Goal: Communication & Community: Answer question/provide support

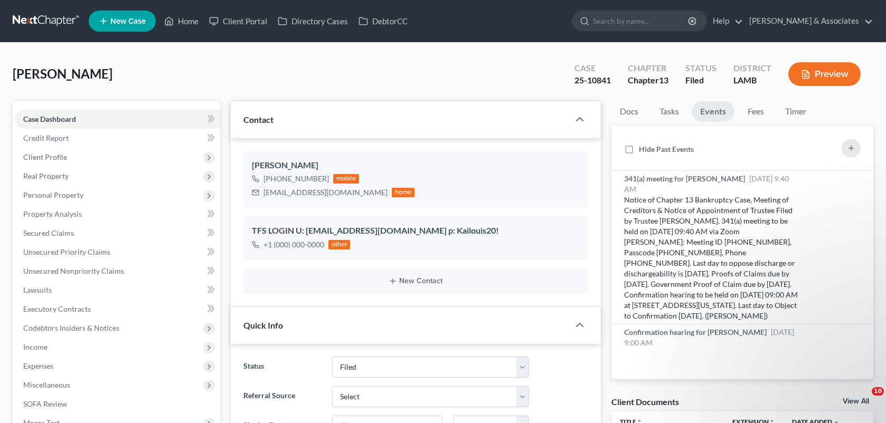
select select "8"
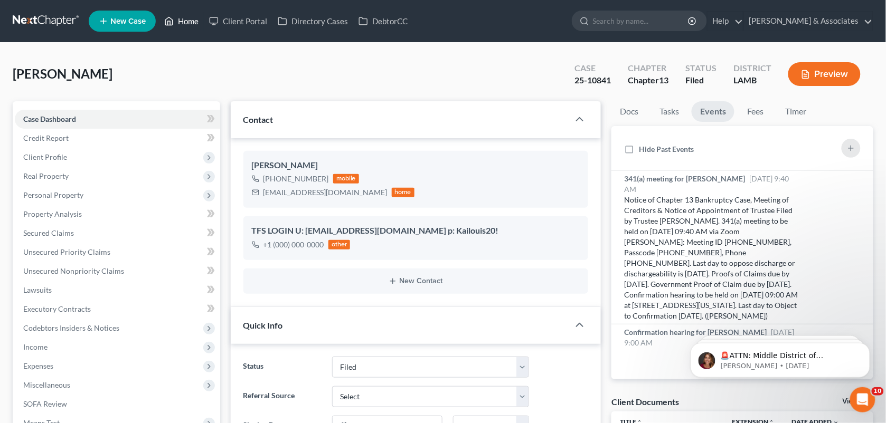
click at [163, 25] on link "Home" at bounding box center [181, 21] width 45 height 19
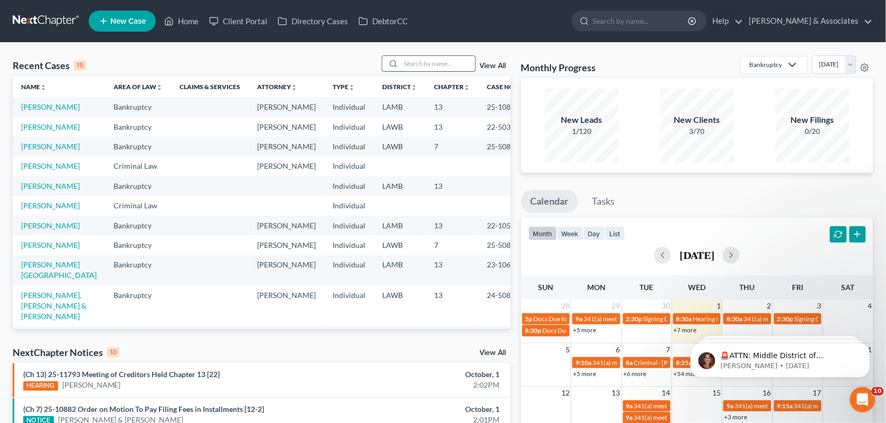
click at [427, 61] on input "search" at bounding box center [438, 63] width 74 height 15
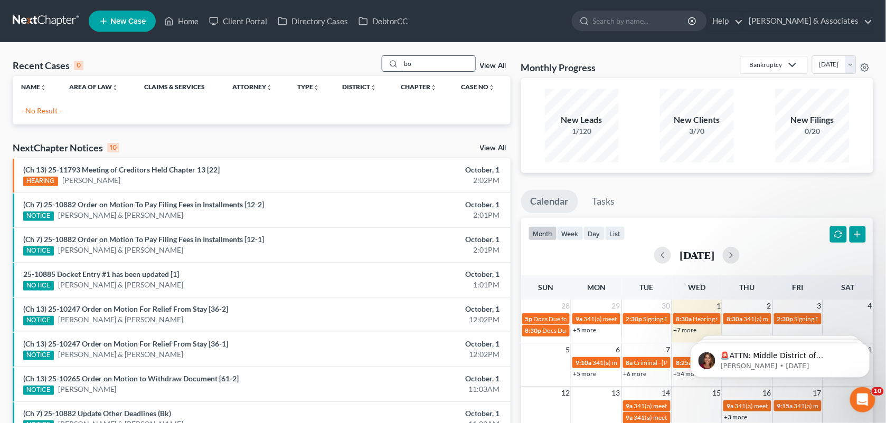
type input "b"
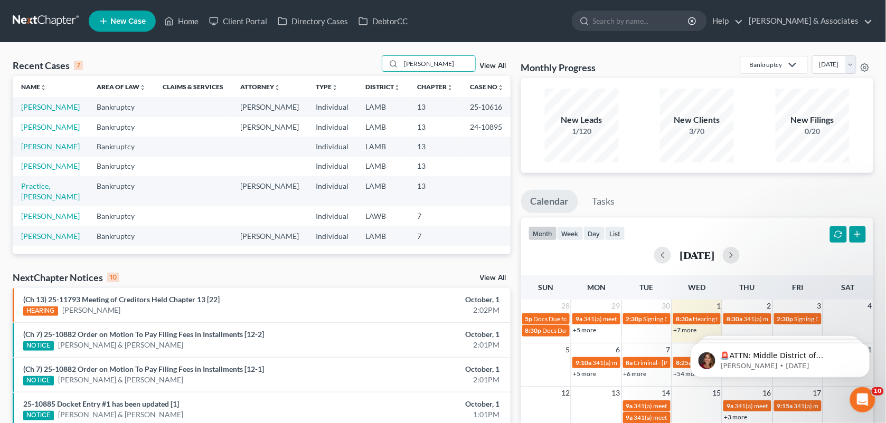
type input "[PERSON_NAME]"
click at [40, 111] on td "[PERSON_NAME]" at bounding box center [50, 107] width 75 height 20
click at [46, 104] on link "[PERSON_NAME]" at bounding box center [50, 106] width 59 height 9
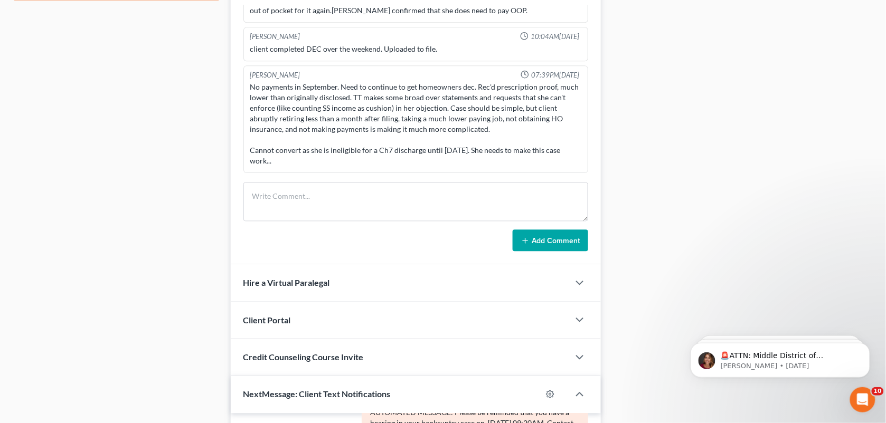
scroll to position [542, 0]
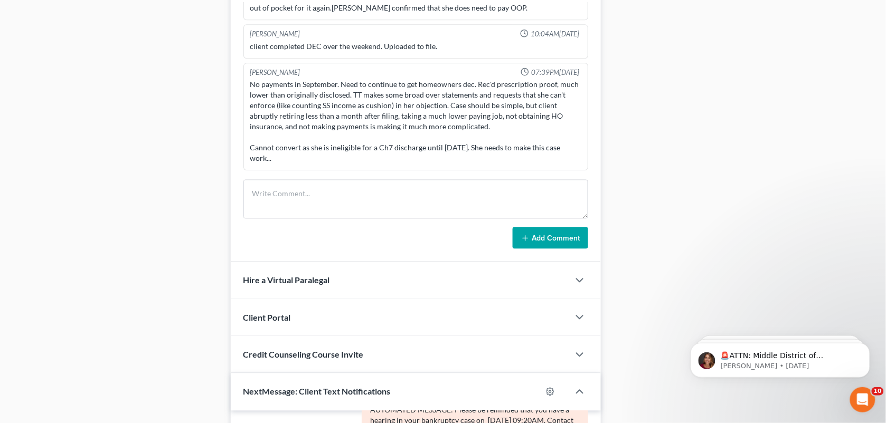
drag, startPoint x: 882, startPoint y: 215, endPoint x: 882, endPoint y: 178, distance: 36.4
click at [882, 178] on div "[PERSON_NAME] Upgraded Case 25-10616 Chapter Chapter 13 Status Filed District L…" at bounding box center [443, 85] width 886 height 1168
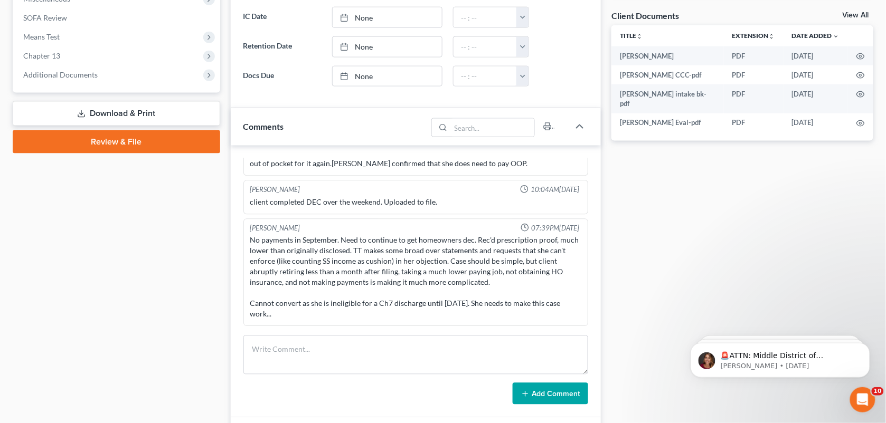
scroll to position [364, 0]
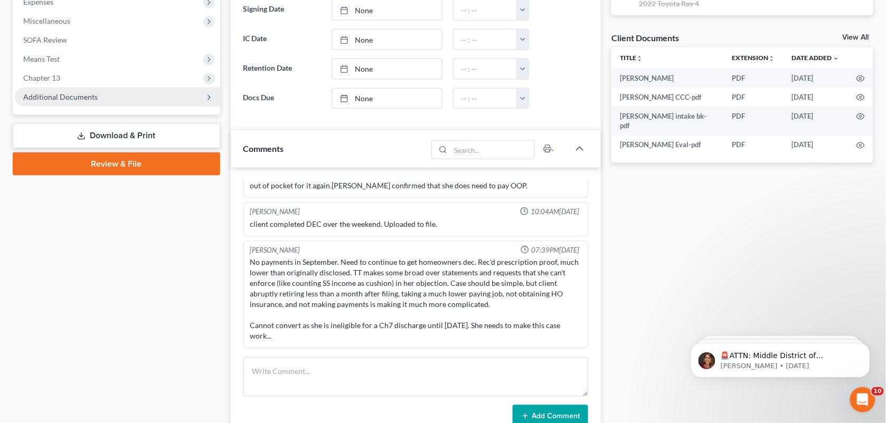
click at [102, 91] on span "Additional Documents" at bounding box center [117, 97] width 205 height 19
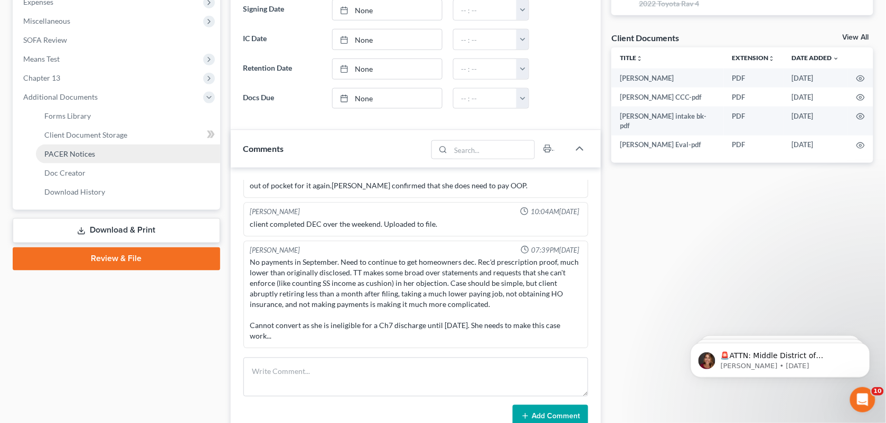
click at [88, 152] on span "PACER Notices" at bounding box center [69, 153] width 51 height 9
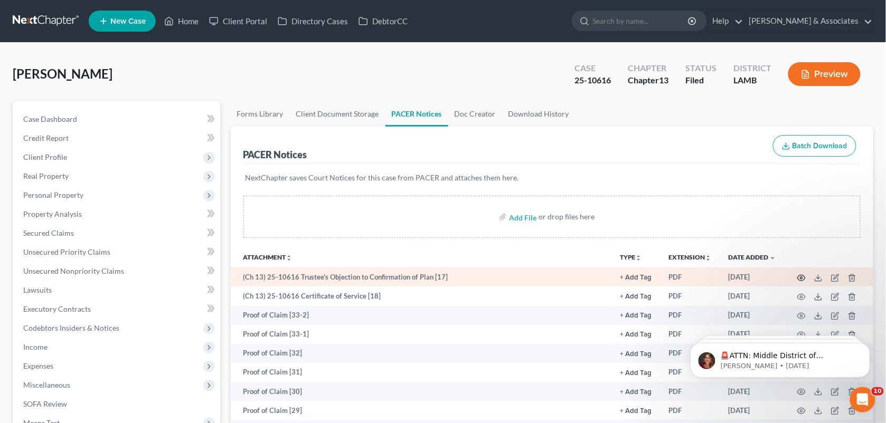
click at [800, 278] on icon "button" at bounding box center [801, 278] width 8 height 8
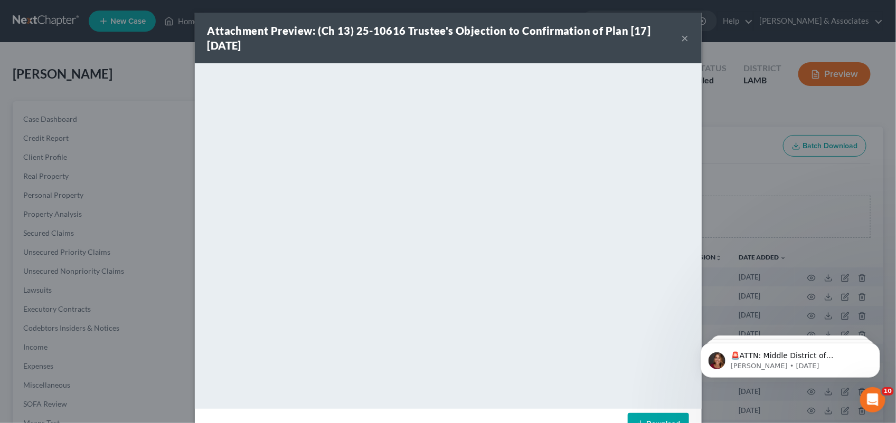
click at [735, 114] on div "Attachment Preview: (Ch 13) 25-10616 Trustee's Objection to Confirmation of Pla…" at bounding box center [448, 211] width 896 height 423
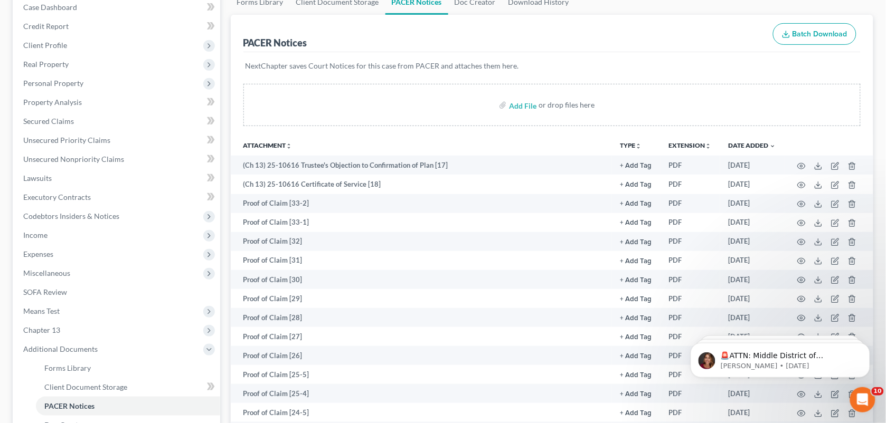
scroll to position [152, 0]
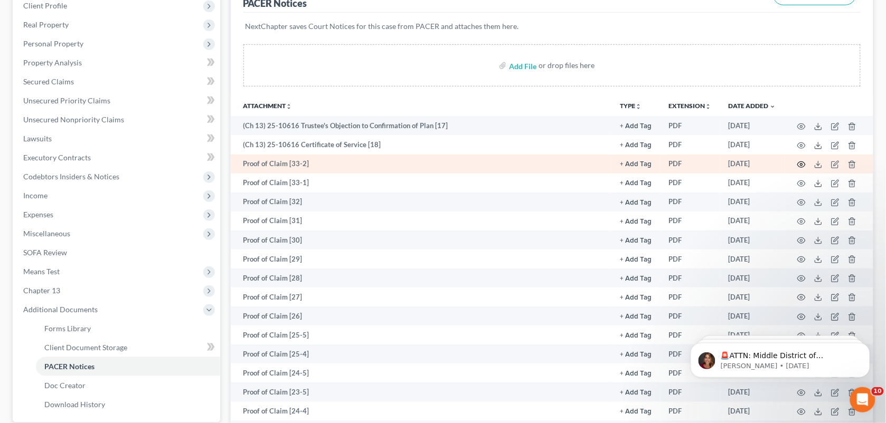
click at [800, 165] on icon "button" at bounding box center [801, 165] width 8 height 8
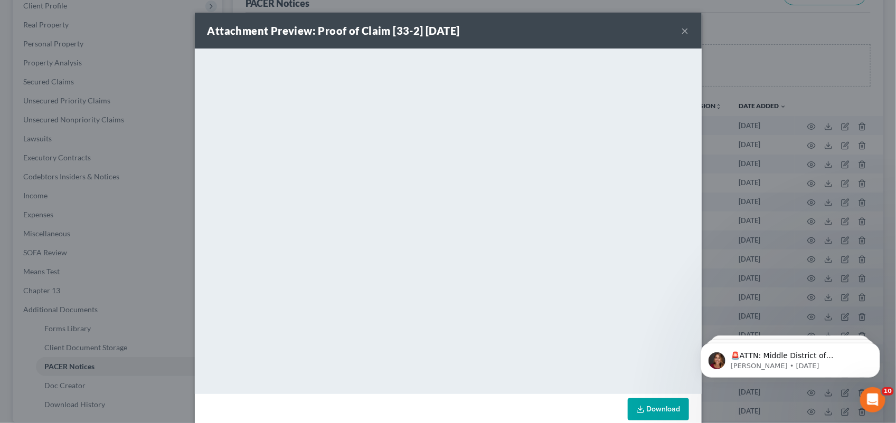
click at [682, 34] on button "×" at bounding box center [685, 30] width 7 height 13
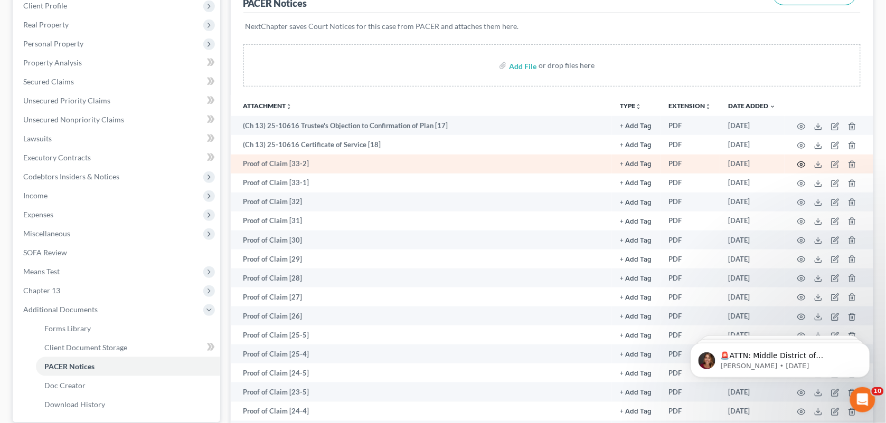
click at [800, 161] on icon "button" at bounding box center [801, 165] width 8 height 8
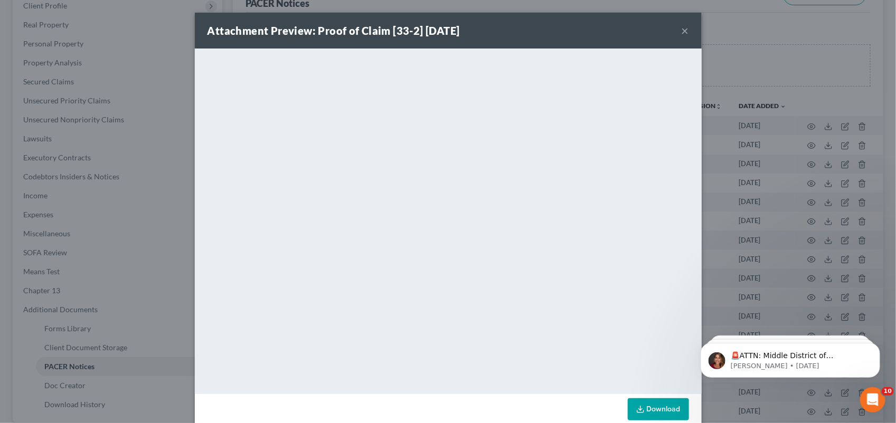
click at [682, 34] on button "×" at bounding box center [685, 30] width 7 height 13
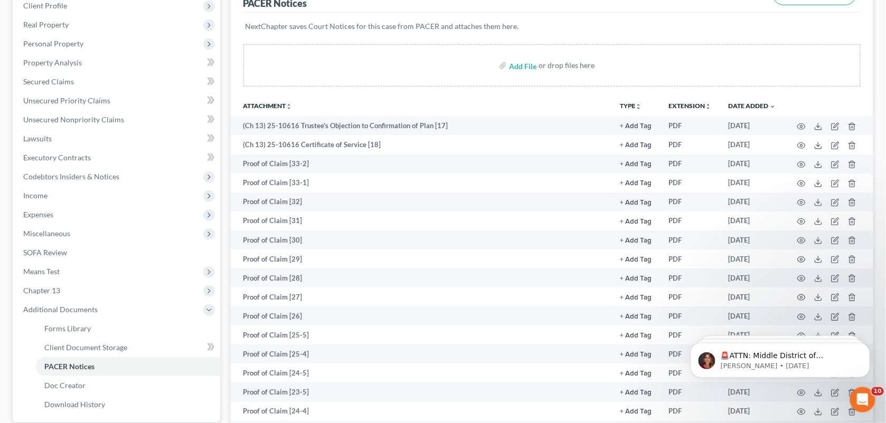
drag, startPoint x: 363, startPoint y: 98, endPoint x: 679, endPoint y: 111, distance: 316.0
click at [363, 98] on th "Attachment unfold_more expand_more expand_less" at bounding box center [422, 105] width 382 height 21
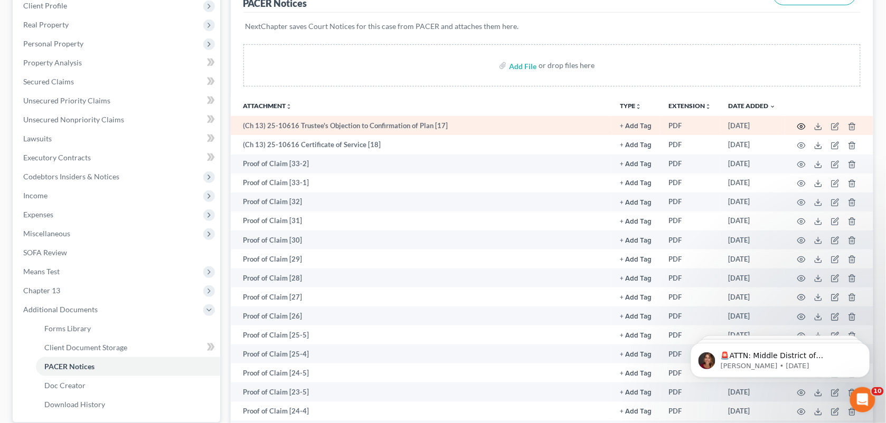
click at [797, 125] on icon "button" at bounding box center [801, 126] width 8 height 8
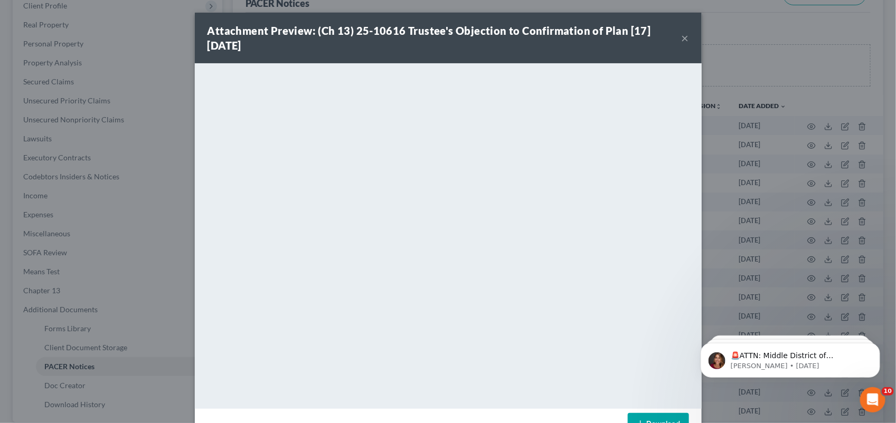
click at [682, 40] on button "×" at bounding box center [685, 38] width 7 height 13
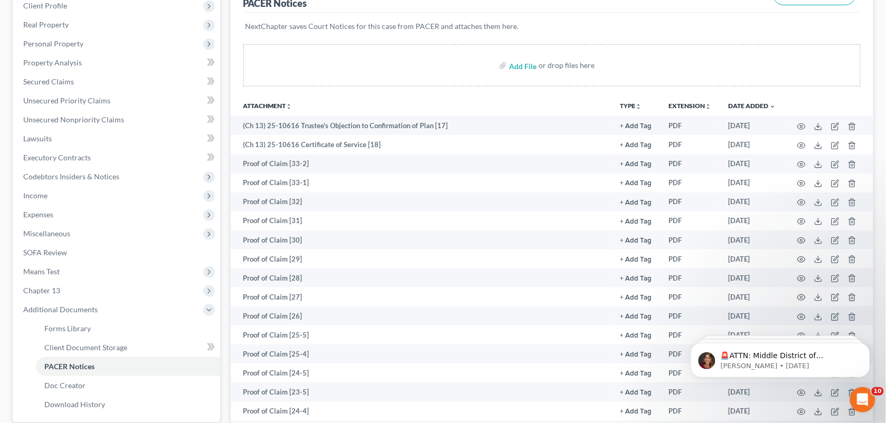
scroll to position [0, 0]
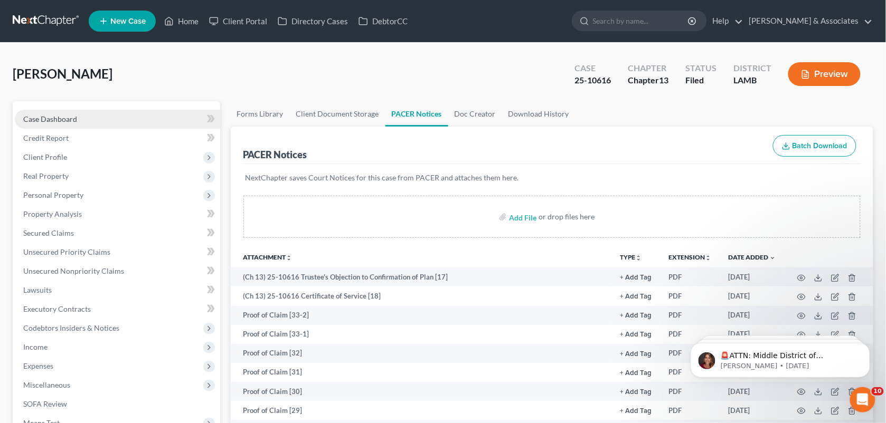
click at [130, 118] on link "Case Dashboard" at bounding box center [117, 119] width 205 height 19
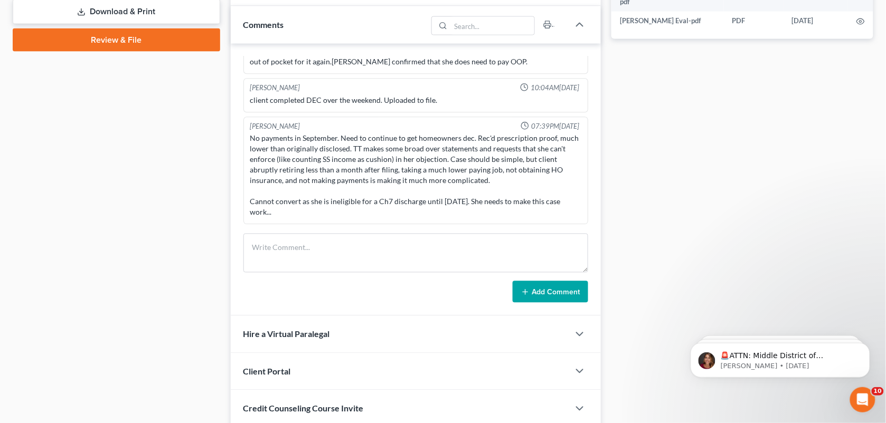
scroll to position [499, 0]
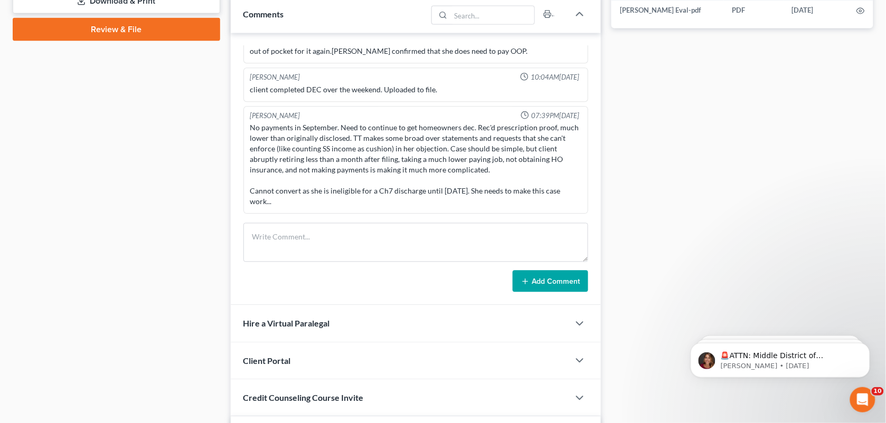
click at [684, 127] on div "Docs Tasks Events Fees Timer 100% Completed Nothing here yet! Signed [MEDICAL_D…" at bounding box center [742, 146] width 272 height 1089
drag, startPoint x: 895, startPoint y: 81, endPoint x: 885, endPoint y: 6, distance: 75.7
click at [885, 6] on div "[PERSON_NAME] Upgraded Case 25-10616 Chapter Chapter 13 Status Filed District L…" at bounding box center [443, 128] width 886 height 1168
drag, startPoint x: 888, startPoint y: 6, endPoint x: 835, endPoint y: 85, distance: 94.9
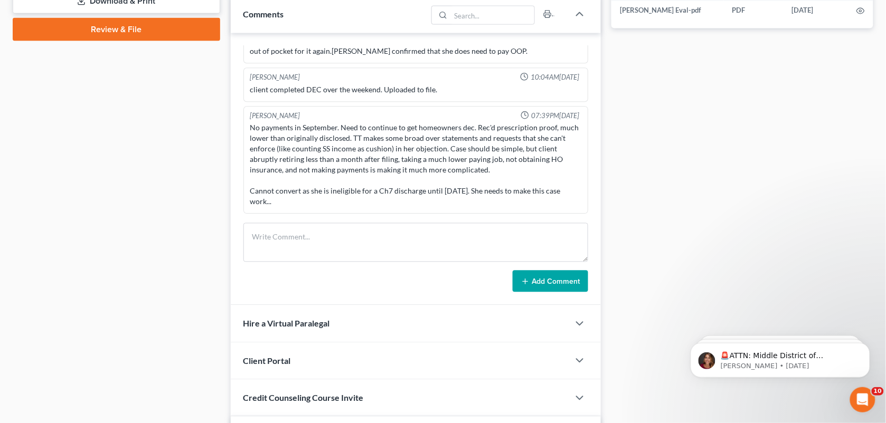
click at [835, 85] on div "Docs Tasks Events Fees Timer 100% Completed Nothing here yet! Signed [MEDICAL_D…" at bounding box center [742, 146] width 272 height 1089
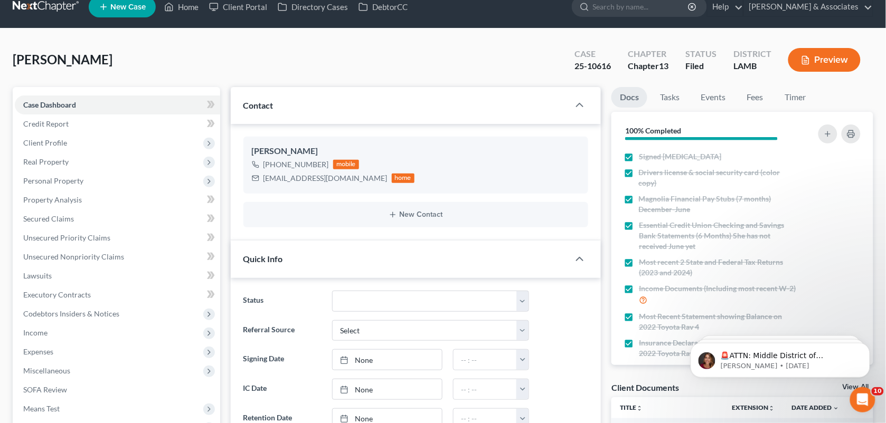
scroll to position [16, 0]
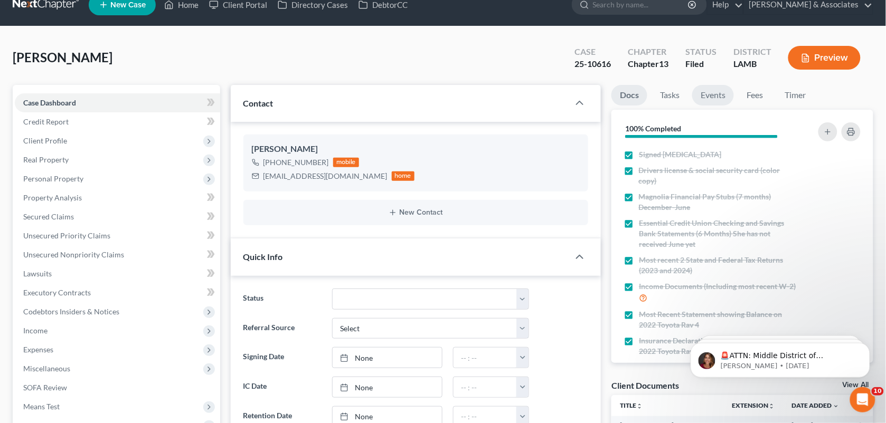
click at [702, 94] on link "Events" at bounding box center [713, 95] width 42 height 21
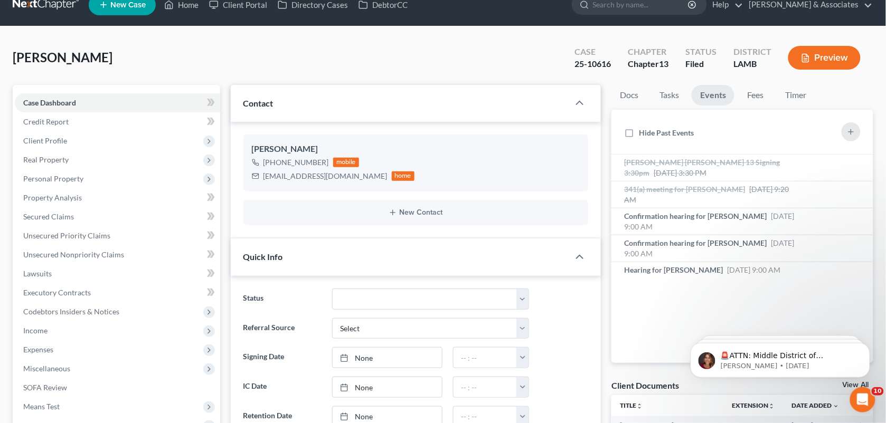
click at [377, 61] on div "[PERSON_NAME] Upgraded Case 25-10616 Chapter Chapter 13 Status Filed District […" at bounding box center [443, 62] width 861 height 46
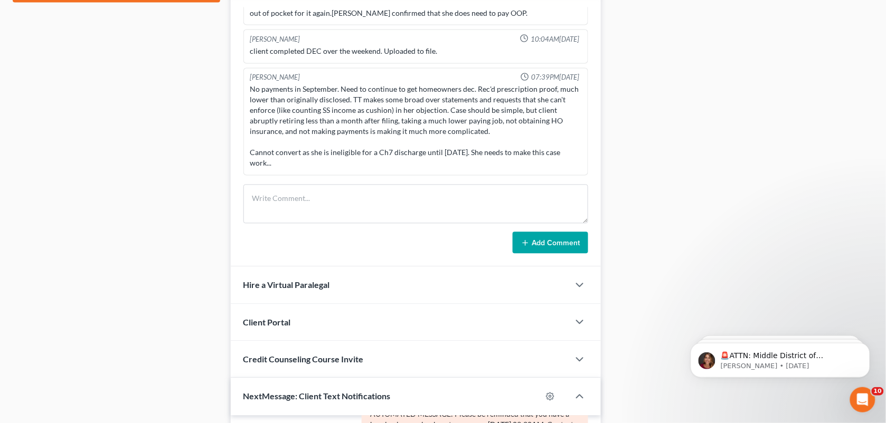
scroll to position [540, 0]
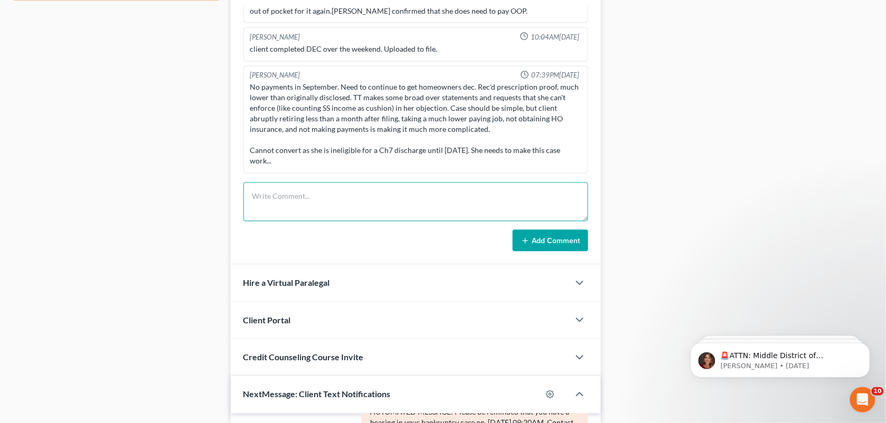
click at [399, 206] on textarea at bounding box center [415, 202] width 345 height 39
type textarea "m"
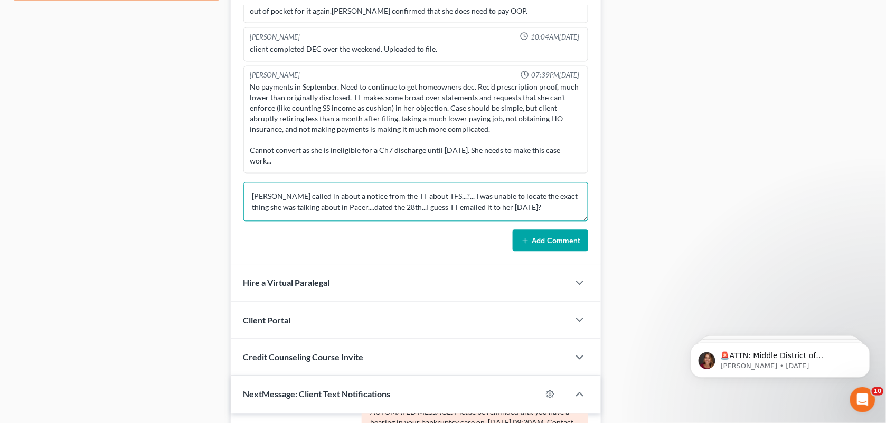
scroll to position [2, 0]
click at [523, 196] on textarea "[PERSON_NAME] called in about a notice from the TT about TFS...?... I was unabl…" at bounding box center [415, 202] width 345 height 39
click at [323, 224] on form "[PERSON_NAME] called in about a notice from the TT about TFS...?... I was unabl…" at bounding box center [415, 218] width 345 height 70
click at [315, 221] on textarea "[PERSON_NAME] called in about a notice from the TT about TFS...?... I was unabl…" at bounding box center [415, 202] width 345 height 39
paste textarea "She wants to know if she is in trouble for being late with her payment, she pla…"
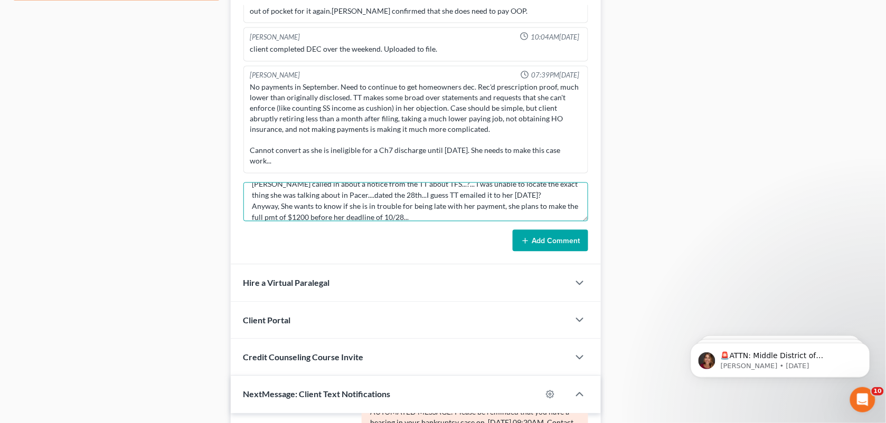
scroll to position [24, 0]
drag, startPoint x: 482, startPoint y: 225, endPoint x: 418, endPoint y: 210, distance: 65.7
click at [423, 210] on form "[PERSON_NAME] called in about a notice from the TT about TFS...?... I was unabl…" at bounding box center [415, 218] width 345 height 70
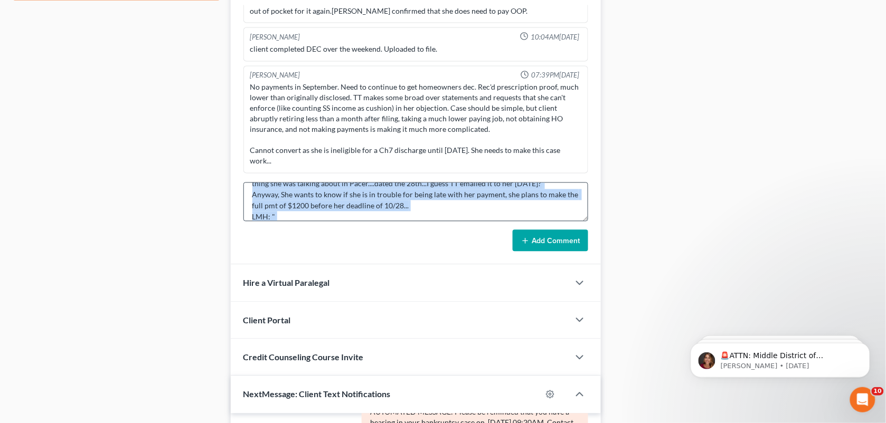
scroll to position [27, 0]
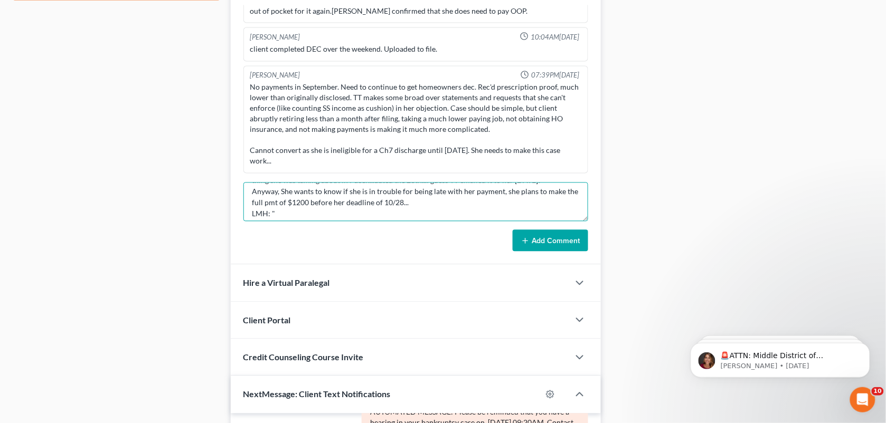
click at [415, 211] on textarea "[PERSON_NAME] called in about a notice from the TT about TFS...?... I was unabl…" at bounding box center [415, 202] width 345 height 39
paste textarea "She needs to pay as soon as possible. She also needs to get us any and all proo…"
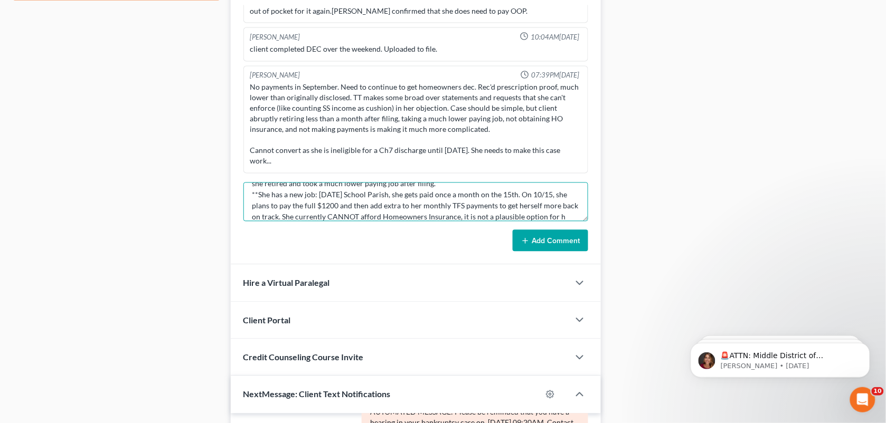
scroll to position [101, 0]
click at [497, 222] on textarea at bounding box center [415, 202] width 345 height 39
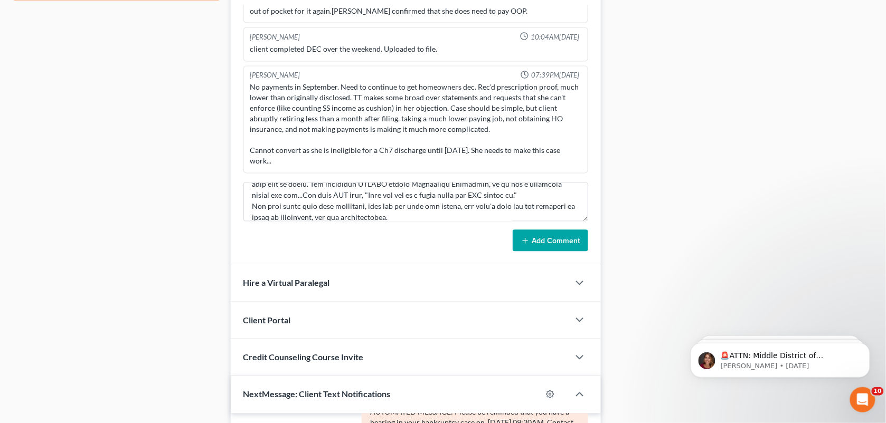
click at [509, 225] on form "Add Comment" at bounding box center [415, 218] width 345 height 70
click at [466, 211] on textarea at bounding box center [415, 202] width 345 height 39
click at [451, 218] on textarea at bounding box center [415, 202] width 345 height 39
paste textarea "She has some issues. We will do what we can with the prescriptions she sent, it…"
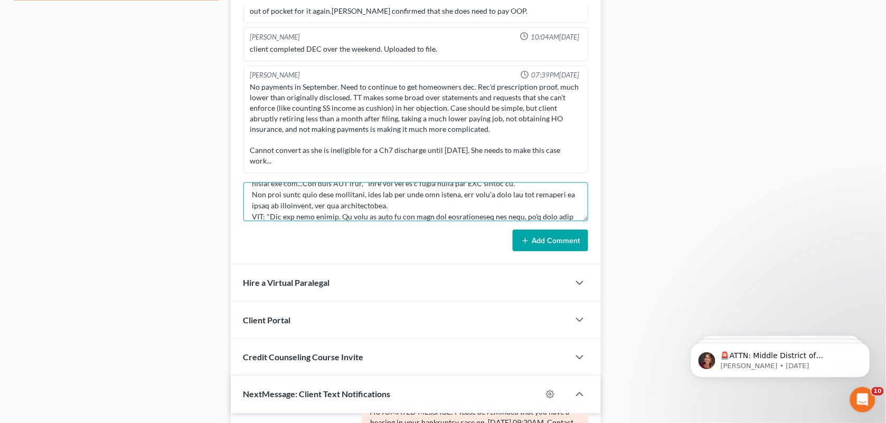
scroll to position [190, 0]
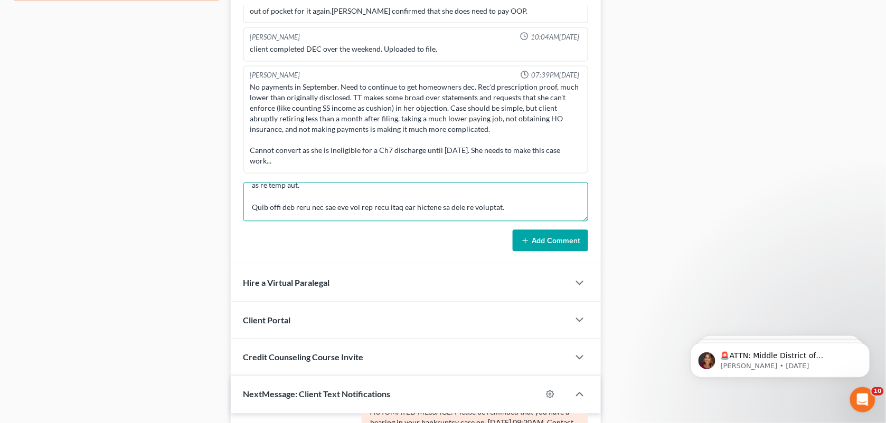
click at [341, 193] on textarea at bounding box center [415, 202] width 345 height 39
click at [516, 200] on textarea at bounding box center [415, 202] width 345 height 39
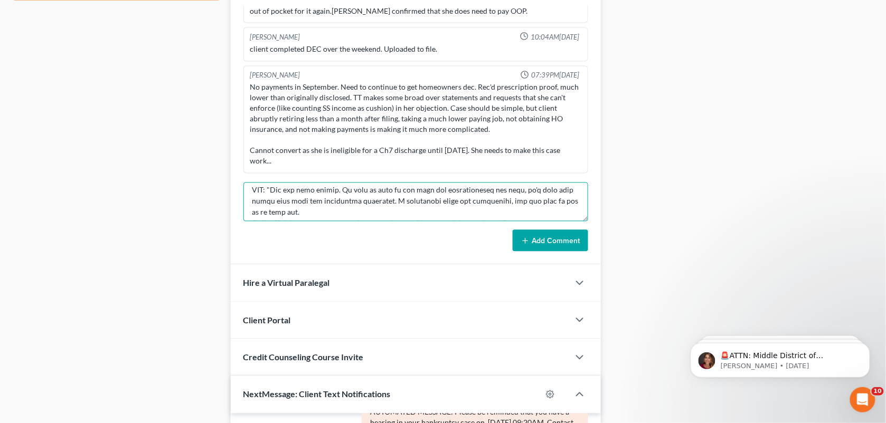
click at [341, 215] on textarea at bounding box center [415, 202] width 345 height 39
type textarea "[PERSON_NAME] called in about a notice from the TT about TFS...?... I was unabl…"
click at [537, 241] on button "Add Comment" at bounding box center [550, 241] width 75 height 22
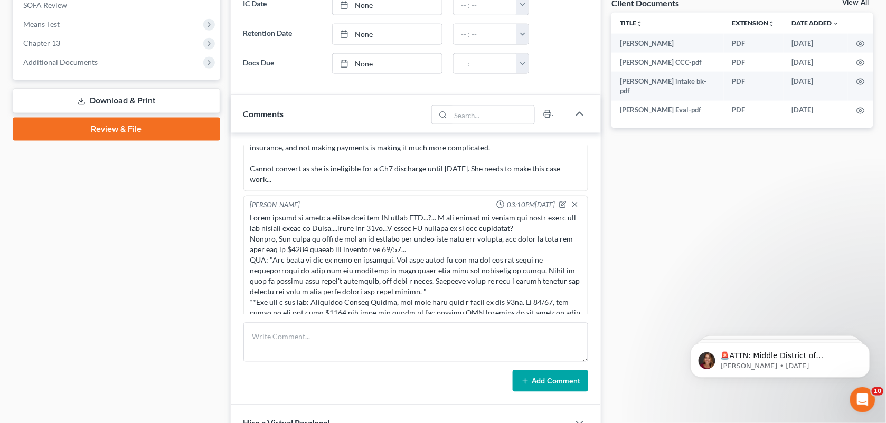
scroll to position [2198, 0]
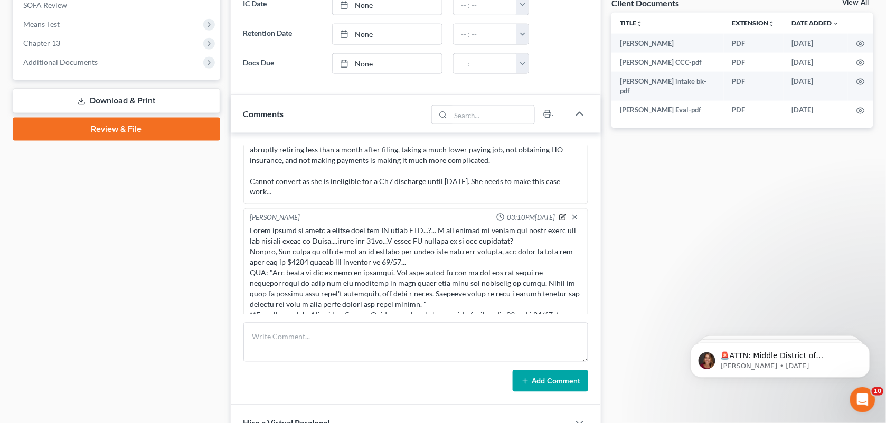
click at [559, 221] on icon "button" at bounding box center [562, 217] width 7 height 7
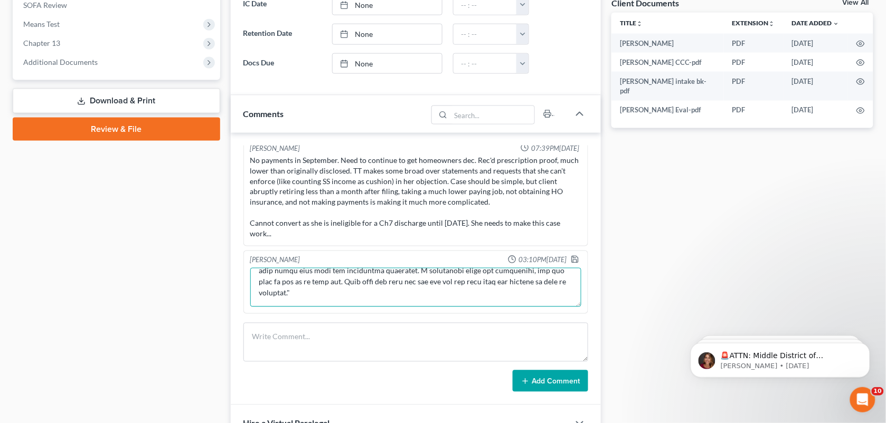
scroll to position [173, 0]
click at [345, 288] on textarea at bounding box center [416, 287] width 332 height 39
type textarea "[PERSON_NAME] called in about a notice from the TT about TFS...?... I was unabl…"
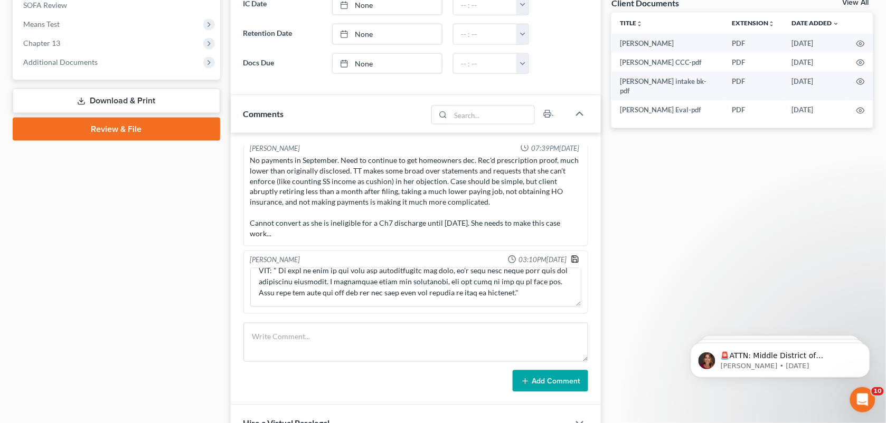
click at [572, 263] on icon "button" at bounding box center [575, 260] width 6 height 6
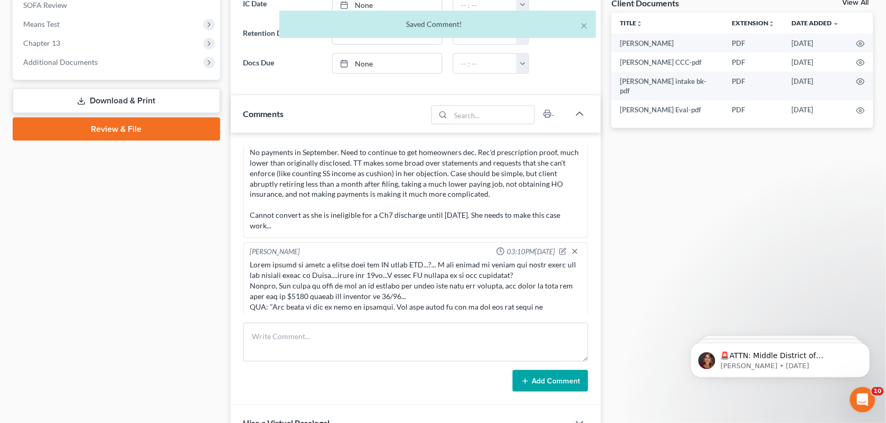
scroll to position [2305, 0]
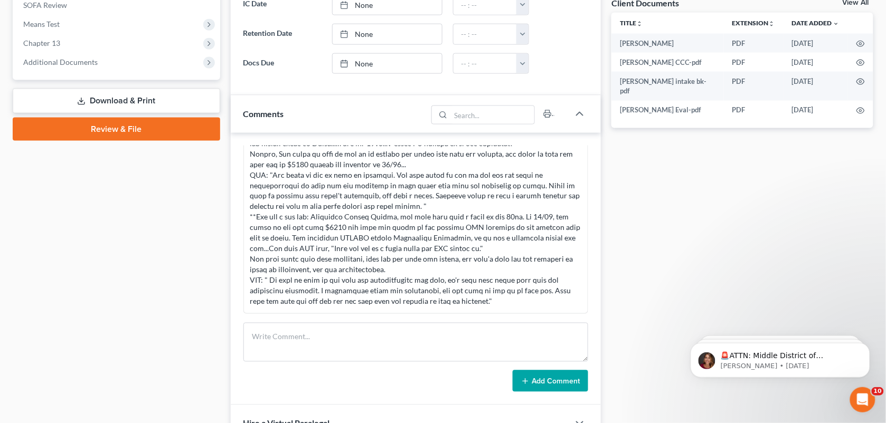
drag, startPoint x: 577, startPoint y: 6, endPoint x: 536, endPoint y: 0, distance: 40.5
click at [577, 6] on div at bounding box center [563, 4] width 59 height 21
